Goal: Find specific page/section: Find specific page/section

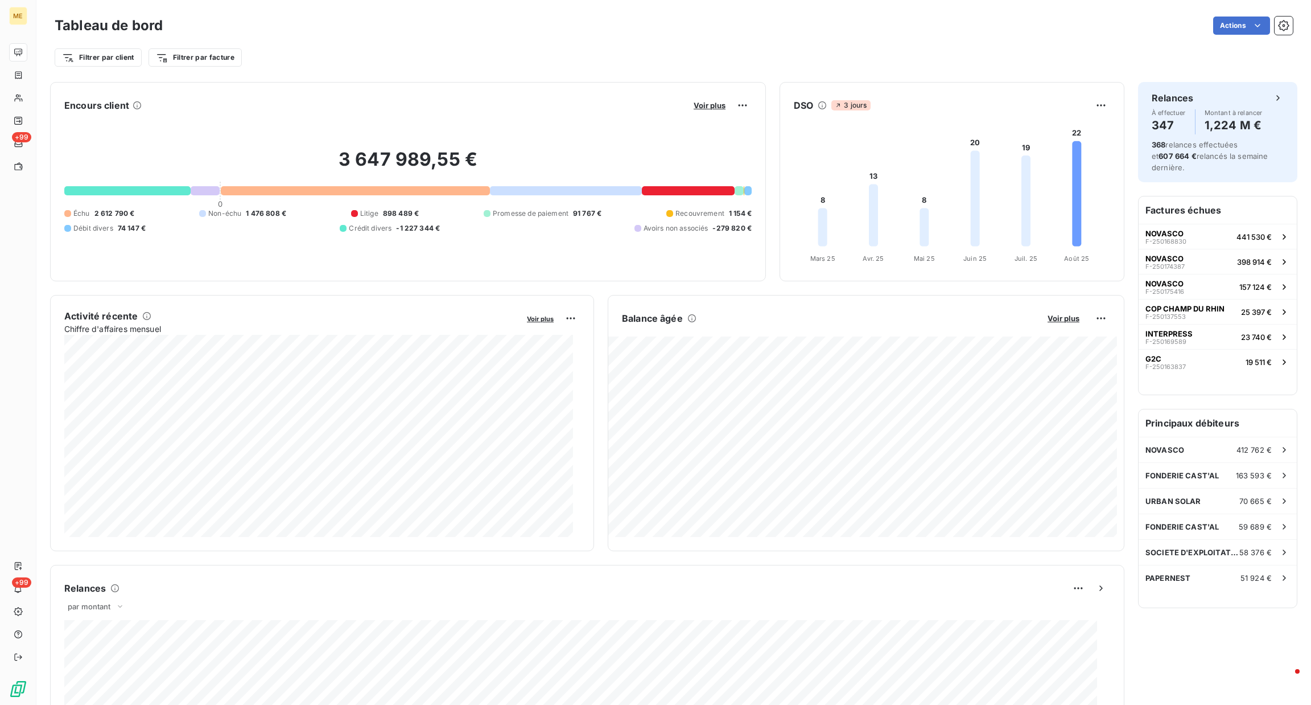
click at [1054, 313] on button "Voir plus" at bounding box center [1063, 318] width 39 height 10
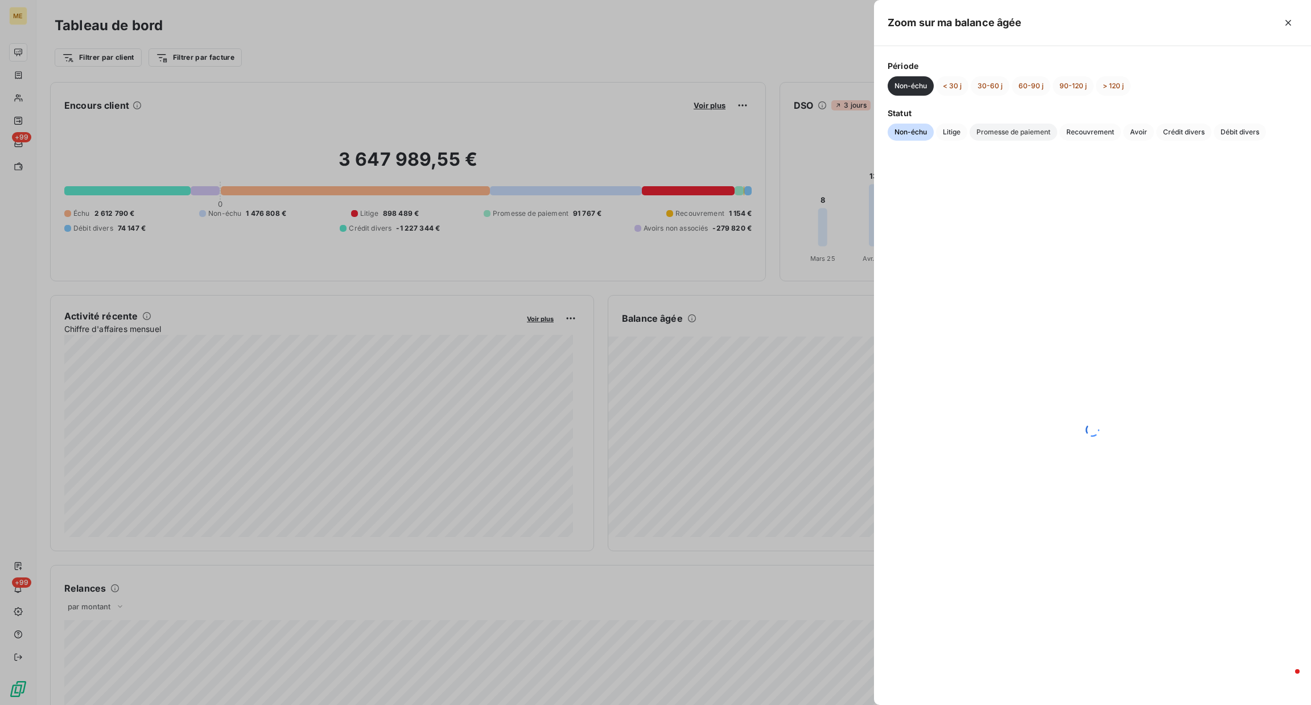
click at [1023, 134] on span "Promesse de paiement" at bounding box center [1014, 131] width 88 height 17
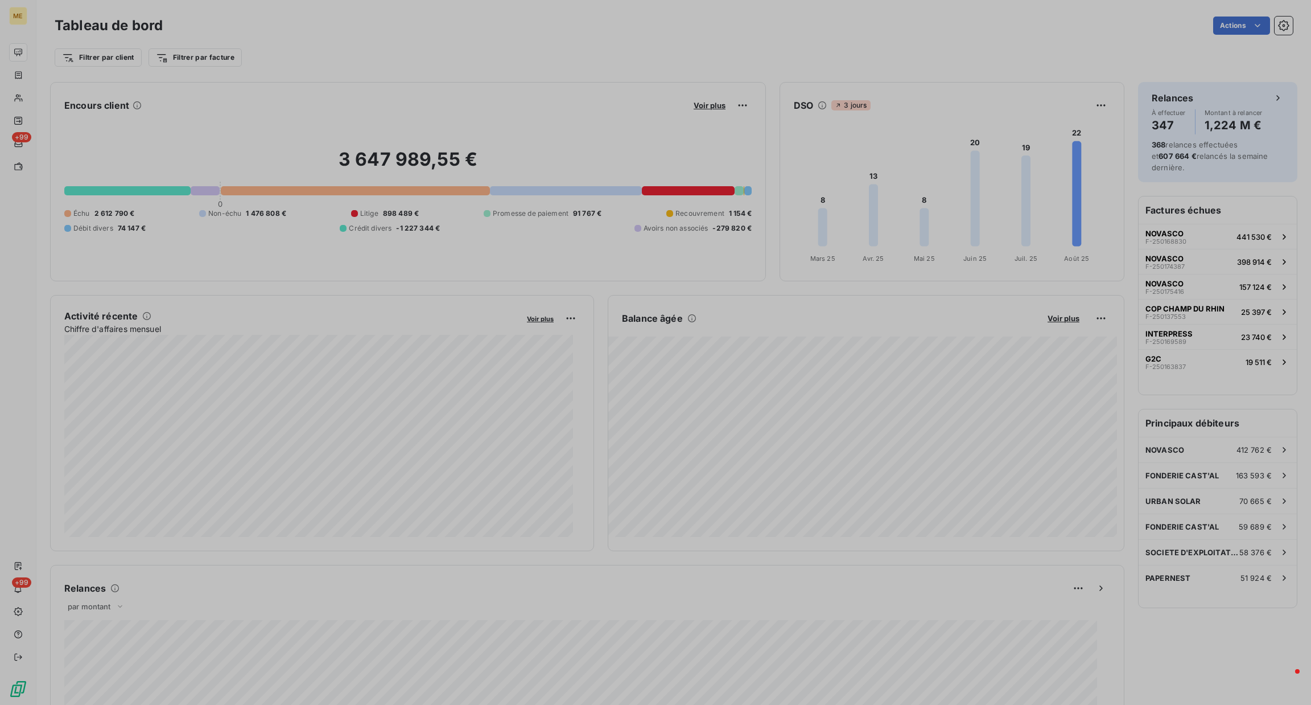
click at [706, 110] on button "Voir plus" at bounding box center [709, 105] width 39 height 10
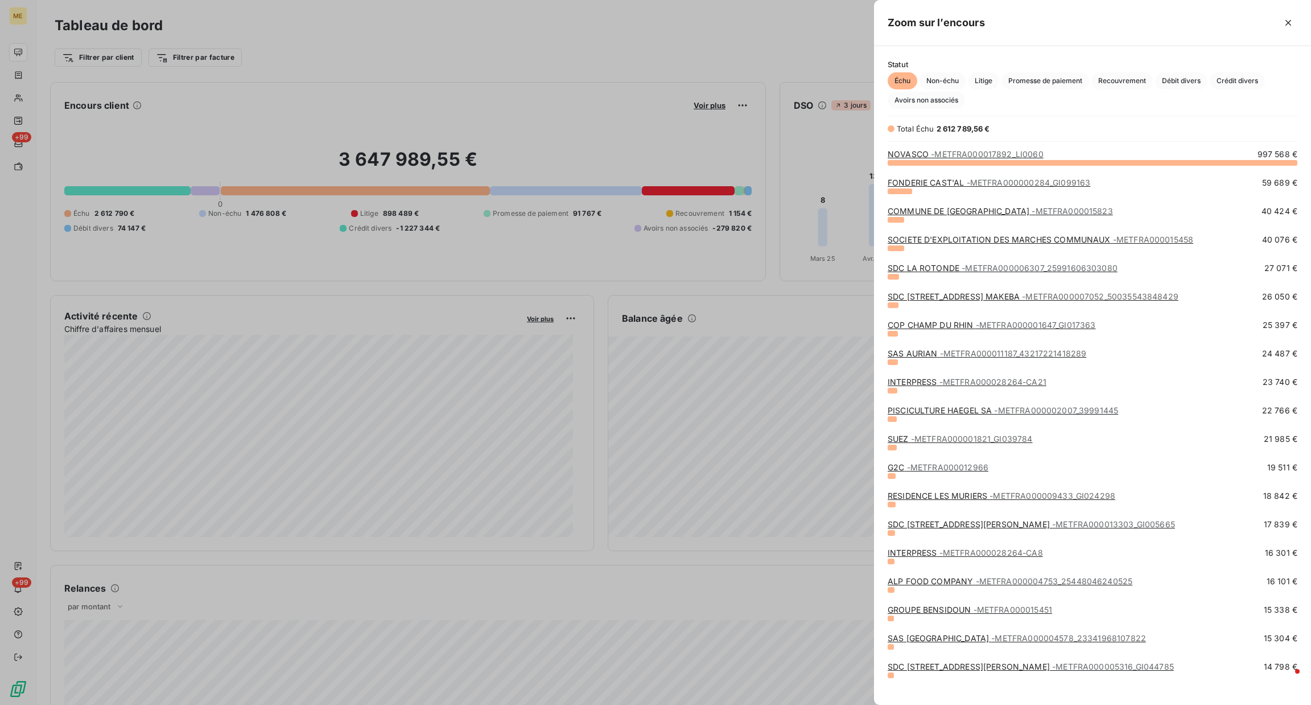
scroll to position [530, 424]
click at [1074, 79] on span "Promesse de paiement" at bounding box center [1046, 80] width 88 height 17
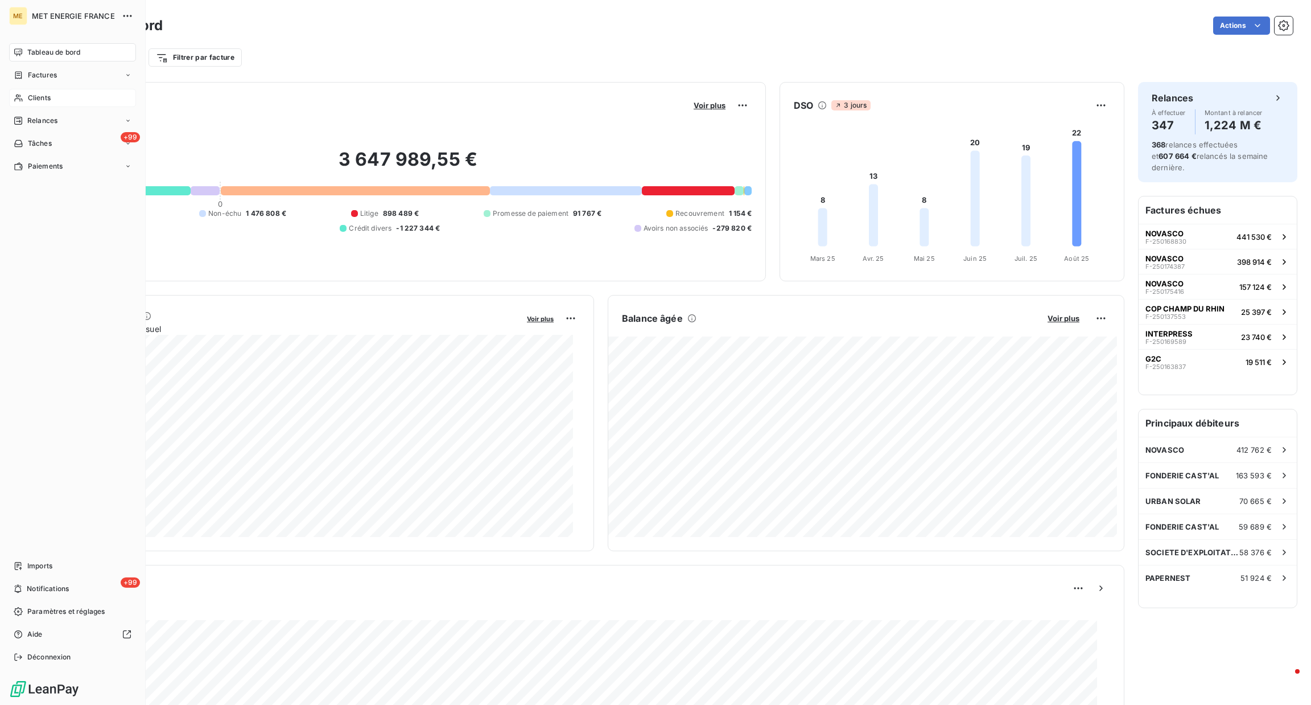
click at [18, 99] on icon at bounding box center [19, 97] width 10 height 9
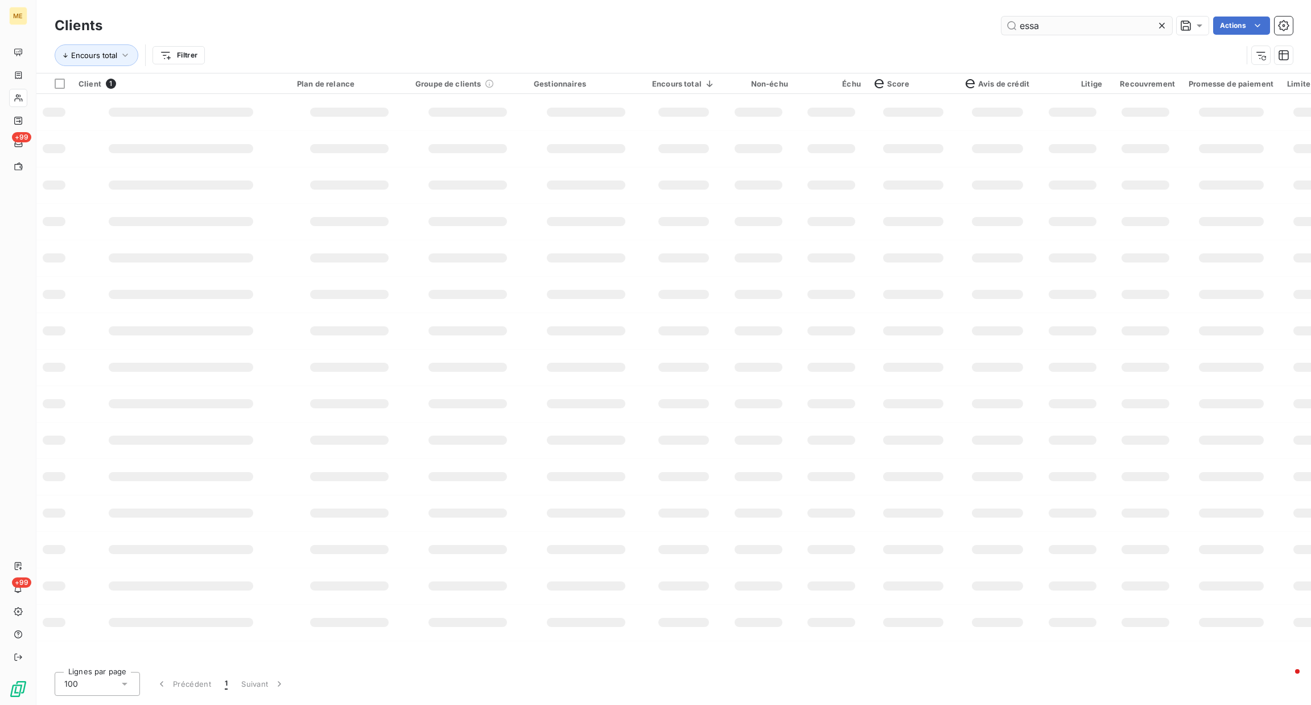
type input "essam"
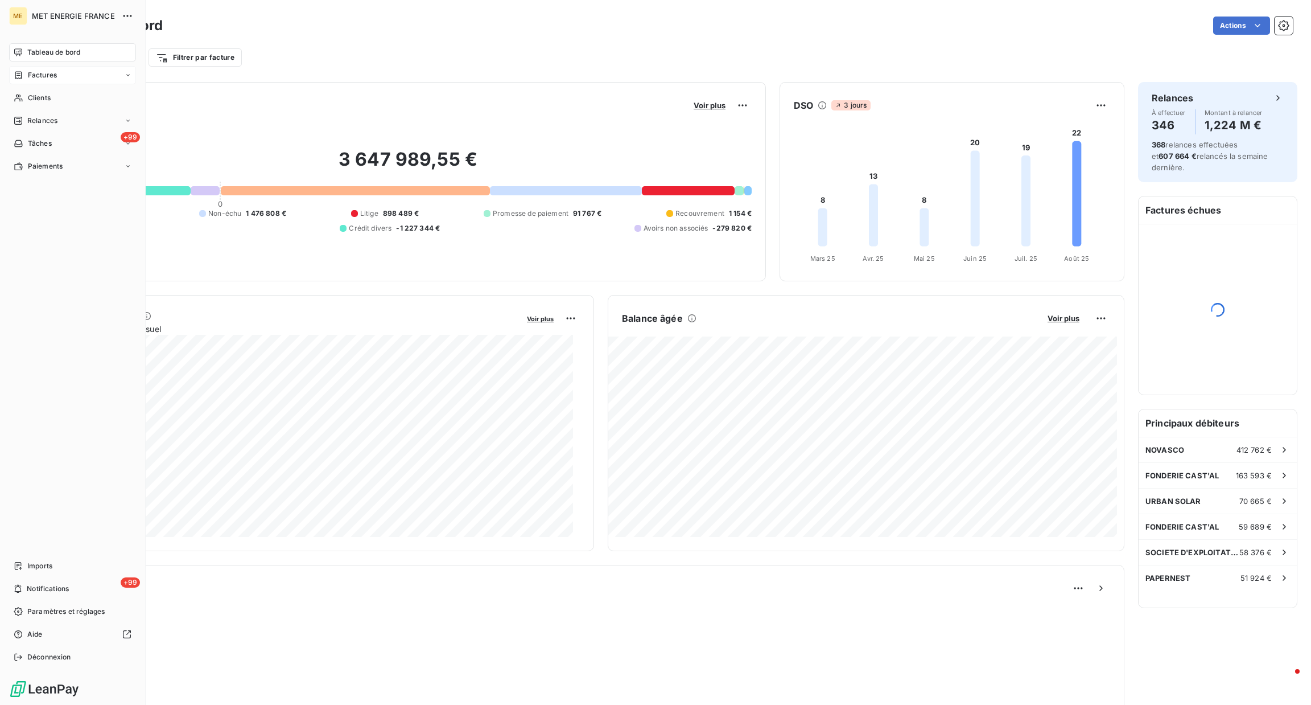
click at [50, 75] on span "Factures" at bounding box center [42, 75] width 29 height 10
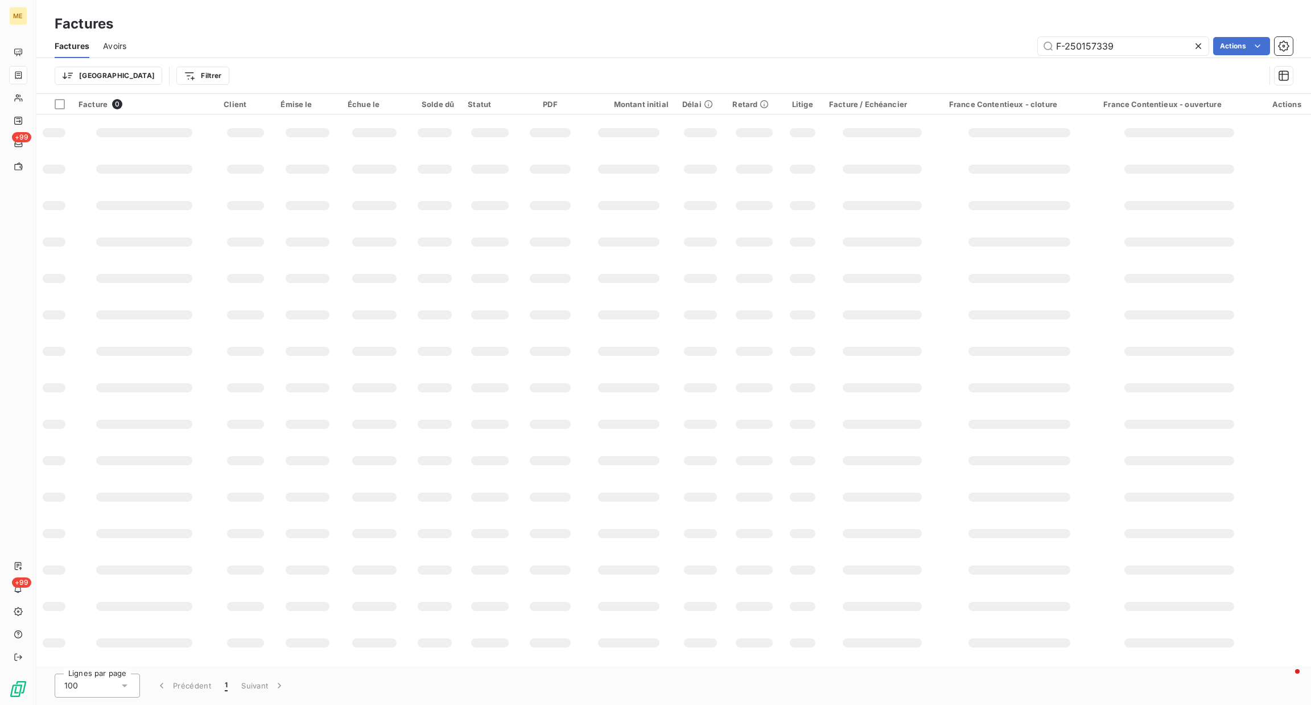
drag, startPoint x: 1170, startPoint y: 46, endPoint x: 910, endPoint y: 46, distance: 260.1
click at [938, 46] on div "F-250157339 Actions" at bounding box center [716, 46] width 1153 height 18
click at [1061, 43] on input "F 250131640" at bounding box center [1123, 46] width 171 height 18
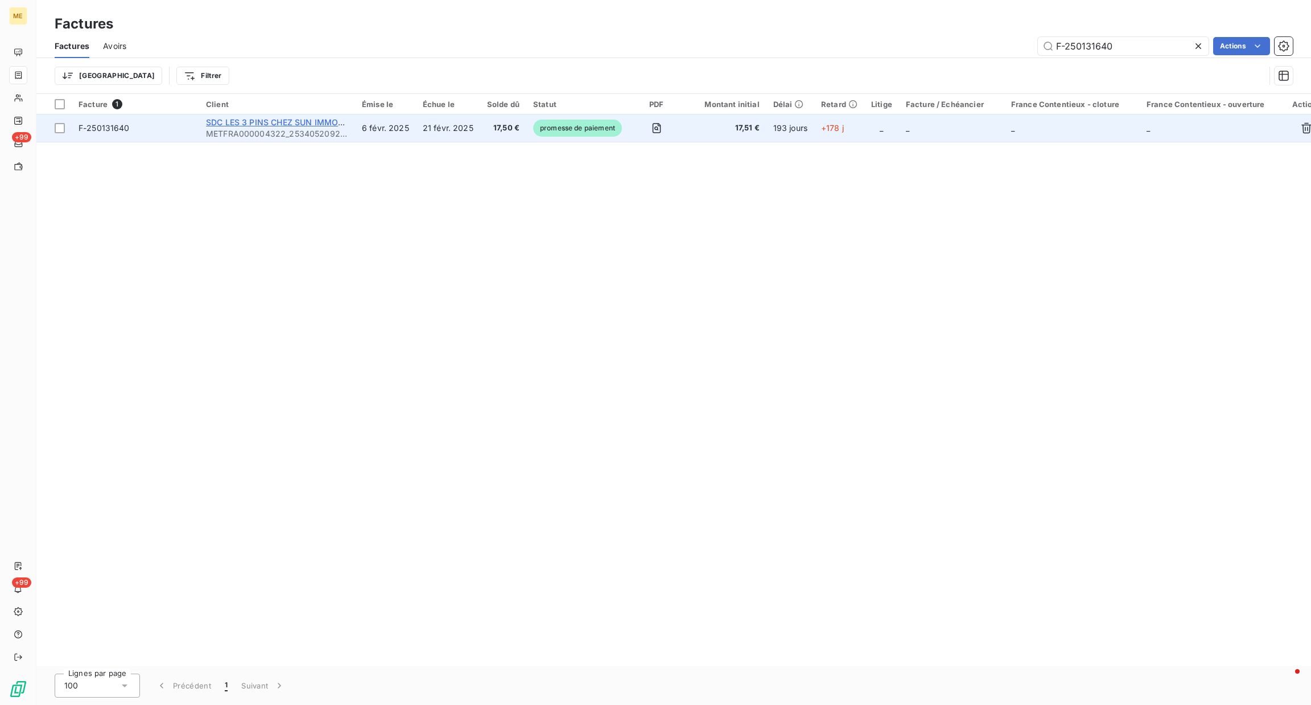
type input "F-250131640"
click at [295, 121] on span "SDC LES 3 PINS CHEZ SUN IMMOBILIER" at bounding box center [284, 122] width 157 height 10
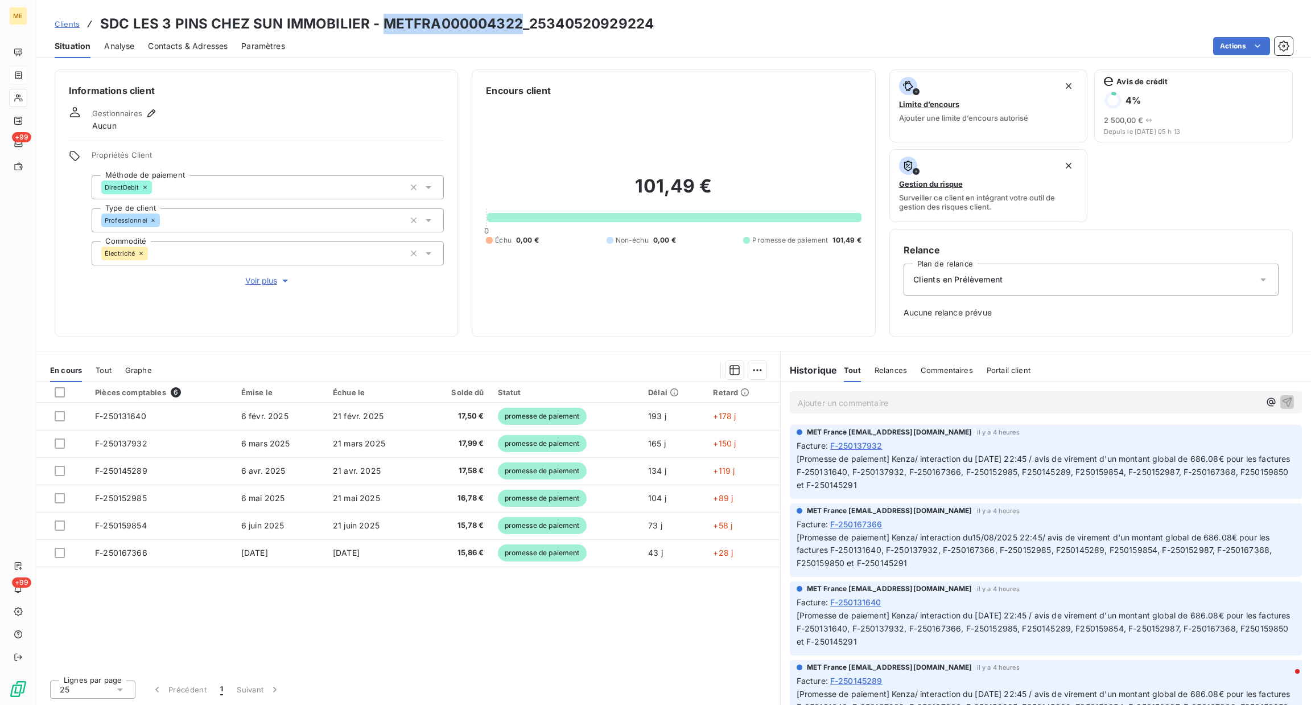
drag, startPoint x: 381, startPoint y: 23, endPoint x: 516, endPoint y: 22, distance: 134.9
click at [516, 22] on h3 "SDC LES 3 PINS CHEZ SUN IMMOBILIER - METFRA000004322_25340520929224" at bounding box center [377, 24] width 554 height 20
copy h3 "METFRA000004322"
click at [75, 26] on span "Clients" at bounding box center [67, 23] width 25 height 9
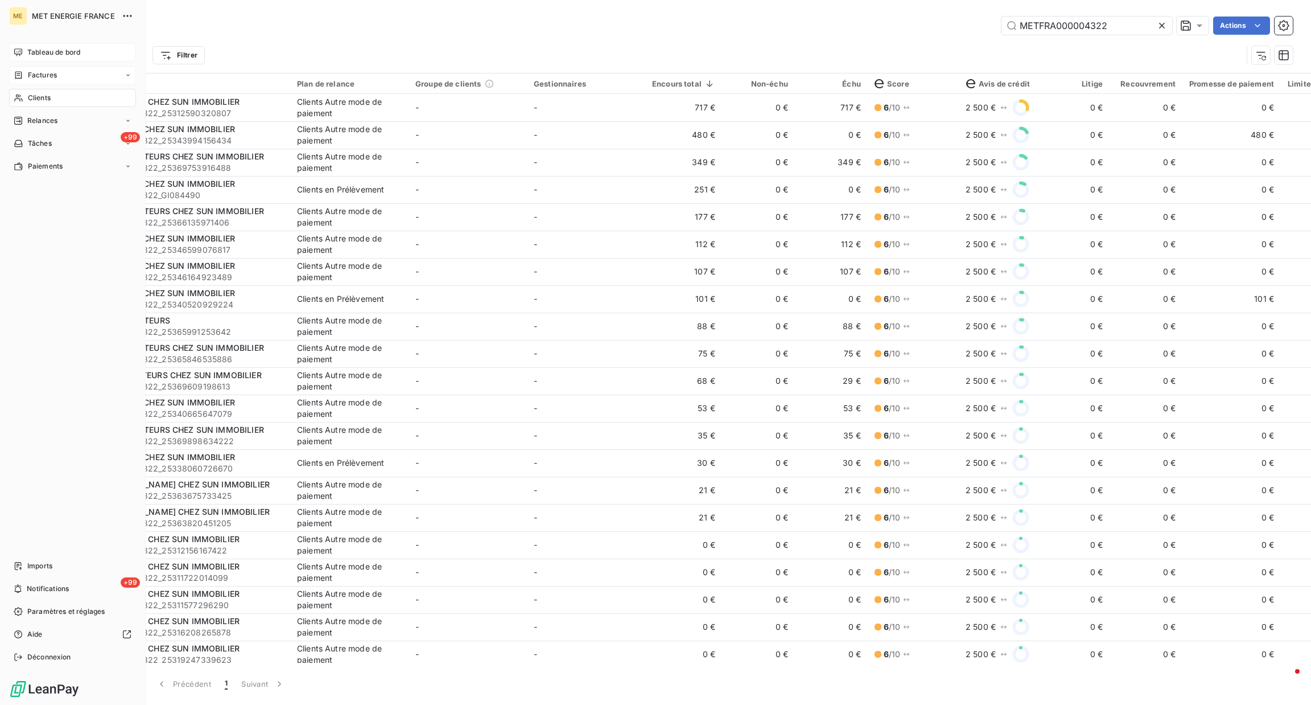
type input "METFRA000004322"
click at [20, 58] on div "Tableau de bord" at bounding box center [72, 52] width 127 height 18
